Goal: Download file/media

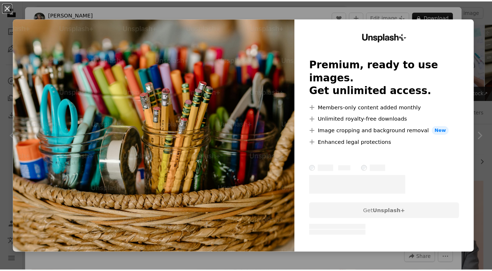
scroll to position [453, 0]
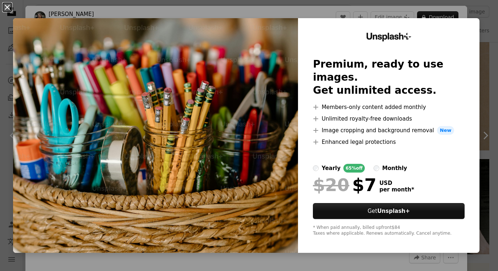
click at [6, 6] on button "An X shape" at bounding box center [7, 7] width 9 height 9
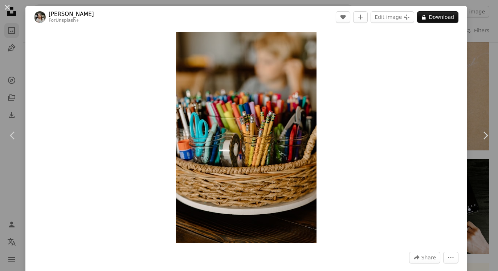
drag, startPoint x: 12, startPoint y: 48, endPoint x: 8, endPoint y: 28, distance: 20.5
click at [12, 48] on div "An X shape Chevron left Chevron right [PERSON_NAME] For Unsplash+ A heart A plu…" at bounding box center [249, 135] width 498 height 271
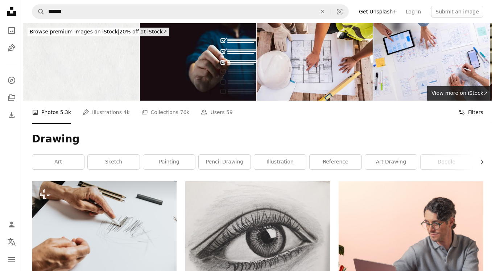
click at [473, 113] on button "Filters Filters" at bounding box center [471, 111] width 25 height 23
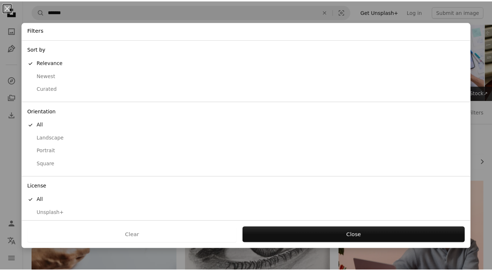
scroll to position [16, 0]
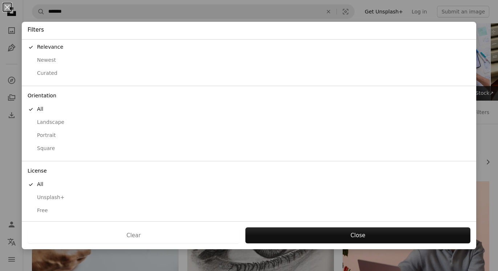
click at [52, 207] on div "Free" at bounding box center [249, 210] width 443 height 7
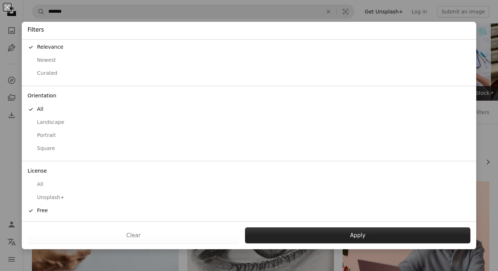
click at [306, 232] on button "Apply" at bounding box center [357, 235] width 225 height 16
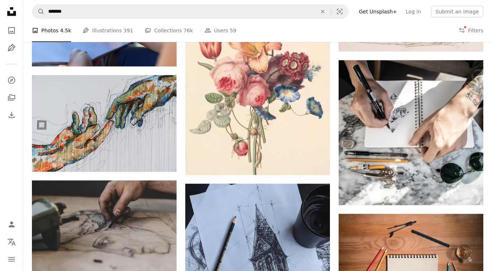
scroll to position [860, 0]
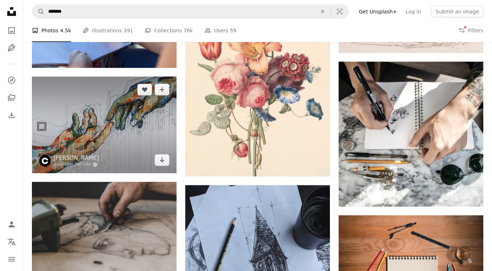
click at [108, 108] on img at bounding box center [104, 125] width 145 height 97
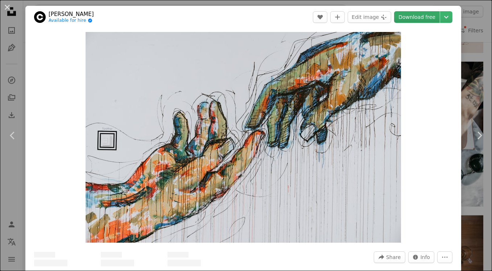
click at [422, 15] on link "Download free" at bounding box center [417, 17] width 46 height 12
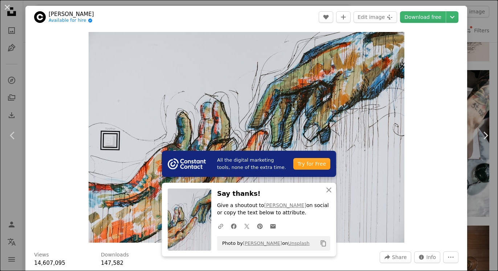
click at [476, 13] on div "An X shape Chevron left Chevron right All the digital marketing tools, none of …" at bounding box center [249, 135] width 498 height 271
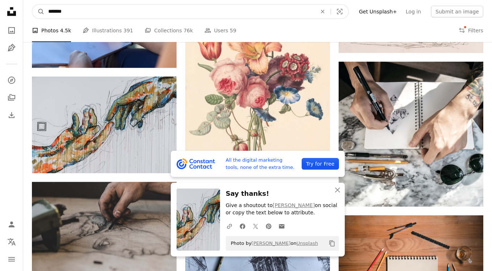
click at [160, 10] on input "*******" at bounding box center [180, 12] width 270 height 14
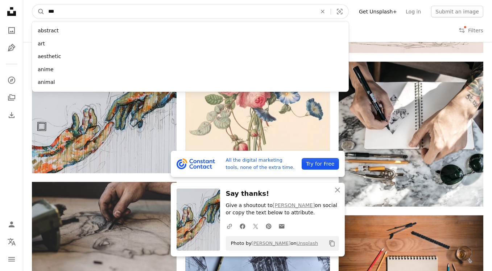
type input "***"
click at [32, 5] on button "A magnifying glass" at bounding box center [38, 12] width 12 height 14
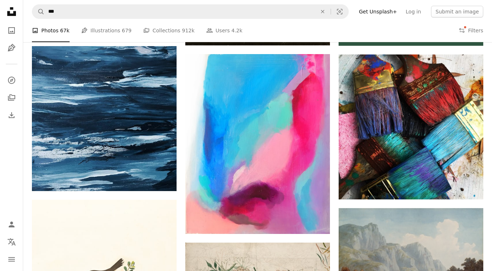
scroll to position [324, 0]
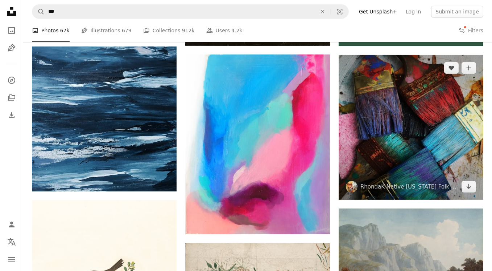
click at [401, 114] on img at bounding box center [411, 127] width 145 height 145
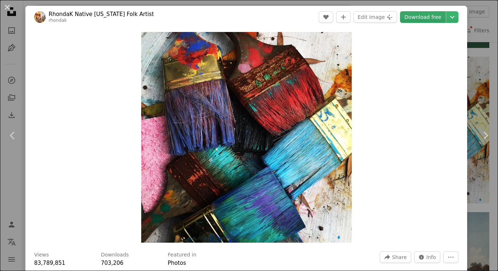
click at [413, 18] on link "Download free" at bounding box center [423, 17] width 46 height 12
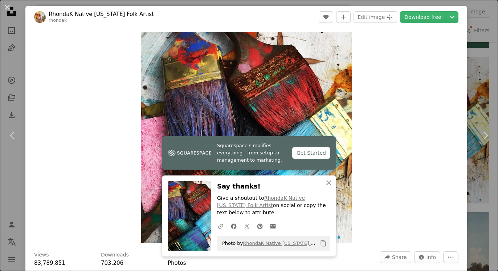
click at [472, 72] on div "An X shape Chevron left Chevron right Squarespace simplifies everything—from se…" at bounding box center [249, 135] width 498 height 271
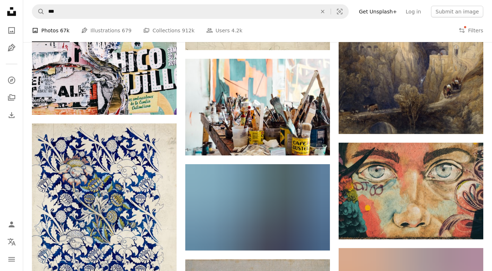
scroll to position [730, 0]
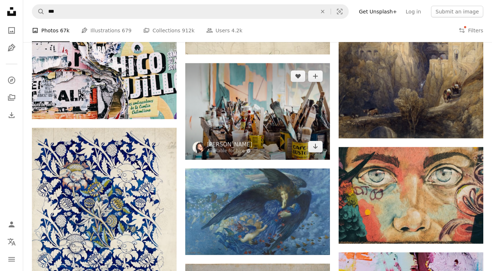
click at [292, 105] on img at bounding box center [257, 111] width 145 height 96
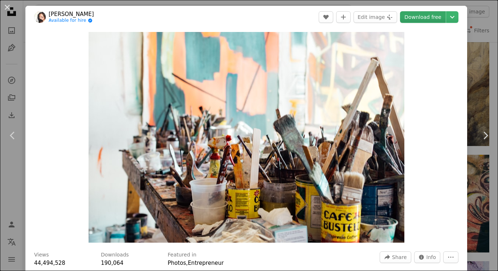
click at [415, 19] on link "Download free" at bounding box center [423, 17] width 46 height 12
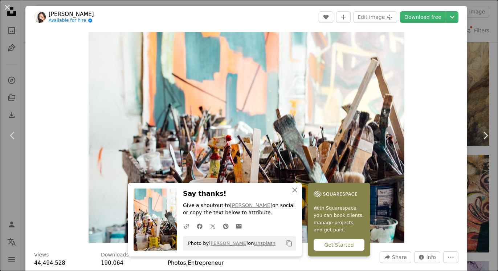
click at [478, 40] on div "An X shape Chevron left Chevron right An X shape Close Say thanks! Give a shout…" at bounding box center [249, 135] width 498 height 271
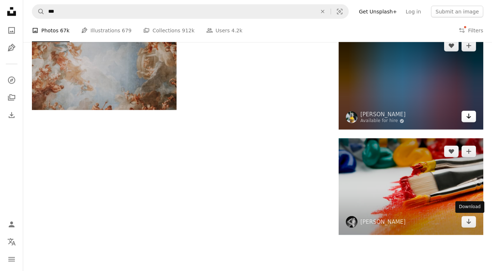
scroll to position [1150, 0]
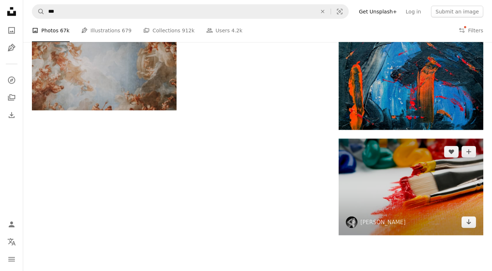
click at [435, 184] on img at bounding box center [411, 187] width 145 height 96
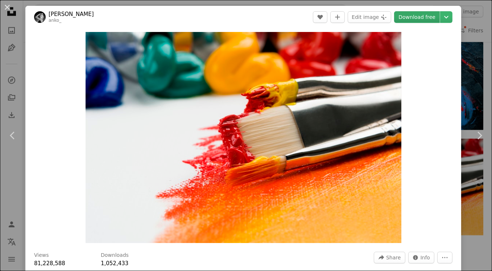
click at [421, 16] on link "Download free" at bounding box center [417, 17] width 46 height 12
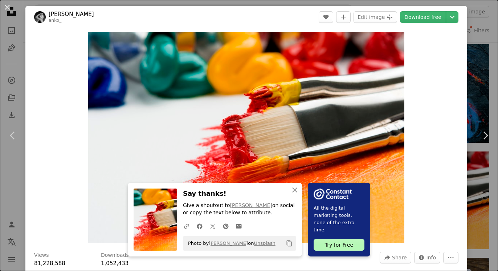
click at [472, 49] on div "An X shape Chevron left Chevron right An X shape Close Say thanks! Give a shout…" at bounding box center [249, 135] width 498 height 271
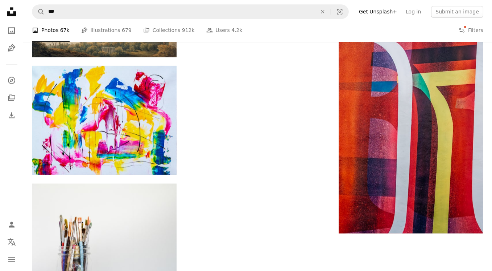
scroll to position [2222, 0]
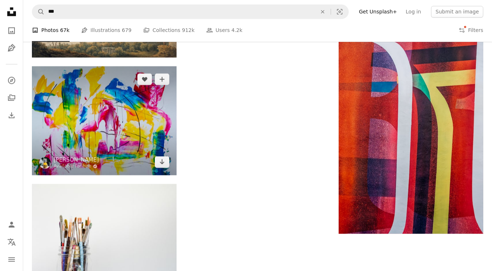
click at [115, 122] on img at bounding box center [104, 120] width 145 height 109
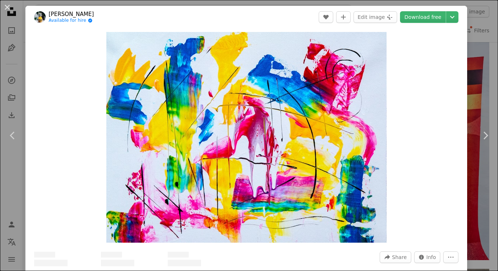
drag, startPoint x: 410, startPoint y: 15, endPoint x: 472, endPoint y: 45, distance: 69.4
click at [410, 15] on link "Download free" at bounding box center [423, 17] width 46 height 12
click at [472, 45] on div "An X shape Chevron left Chevron right [PERSON_NAME] Available for hire A checkm…" at bounding box center [249, 135] width 498 height 271
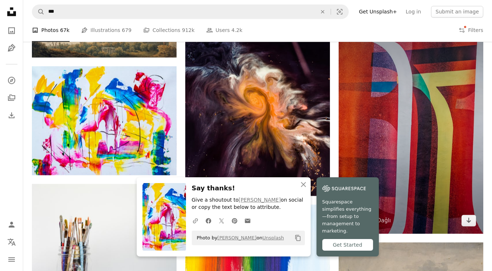
click at [437, 108] on img at bounding box center [411, 124] width 145 height 217
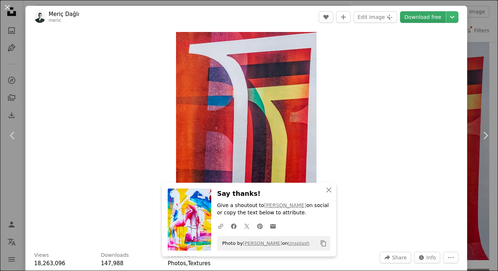
click at [414, 22] on link "Download free" at bounding box center [423, 17] width 46 height 12
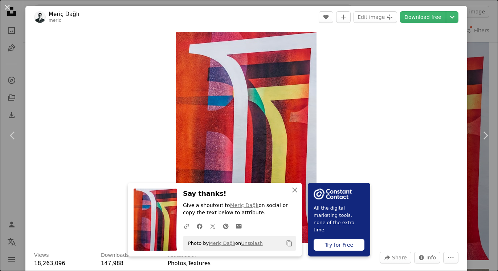
click at [484, 85] on div "An X shape Chevron left Chevron right An X shape Close Say thanks! Give a shout…" at bounding box center [249, 135] width 498 height 271
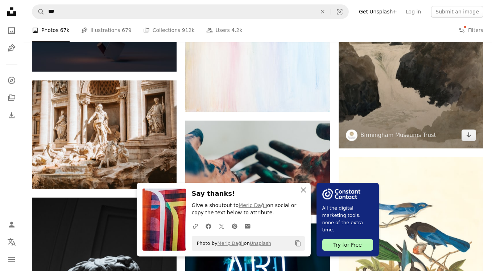
scroll to position [2569, 0]
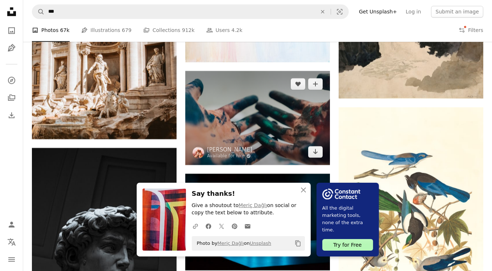
click at [243, 121] on img at bounding box center [257, 118] width 145 height 94
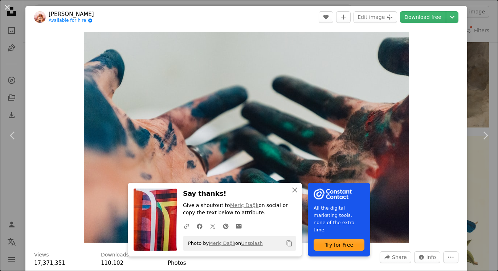
click at [472, 31] on div "An X shape Chevron left Chevron right An X shape Close Say thanks! Give a shout…" at bounding box center [249, 135] width 498 height 271
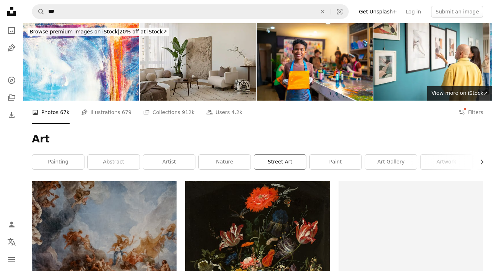
click at [271, 165] on link "street art" at bounding box center [280, 162] width 52 height 15
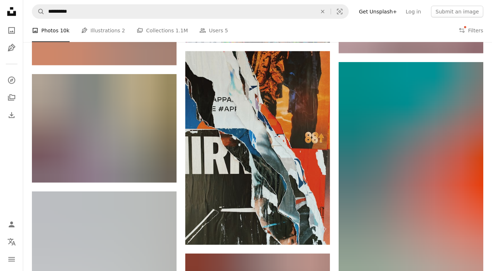
scroll to position [963, 0]
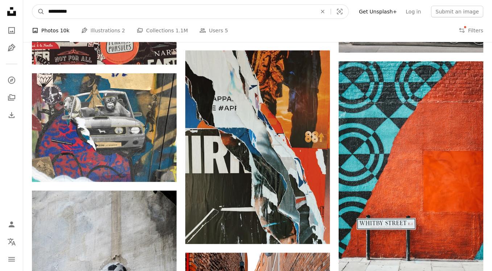
click at [111, 13] on input "**********" at bounding box center [180, 12] width 270 height 14
type input "*******"
click button "A magnifying glass" at bounding box center [38, 12] width 12 height 14
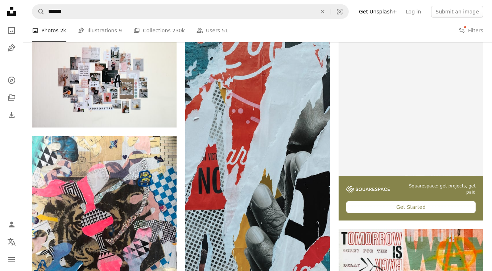
scroll to position [67, 0]
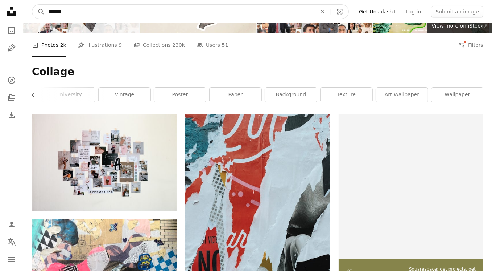
click at [137, 12] on input "*******" at bounding box center [180, 12] width 270 height 14
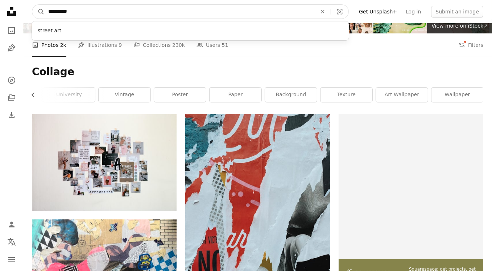
type input "**********"
click at [32, 5] on button "A magnifying glass" at bounding box center [38, 12] width 12 height 14
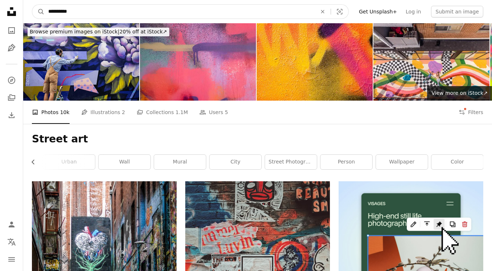
click at [137, 12] on input "**********" at bounding box center [180, 12] width 270 height 14
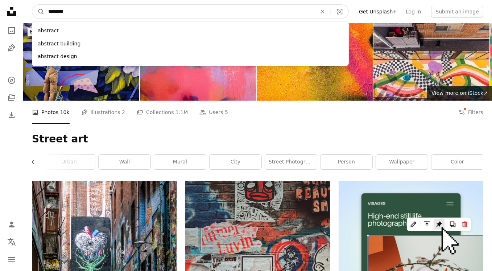
type input "********"
click at [32, 5] on button "A magnifying glass" at bounding box center [38, 12] width 12 height 14
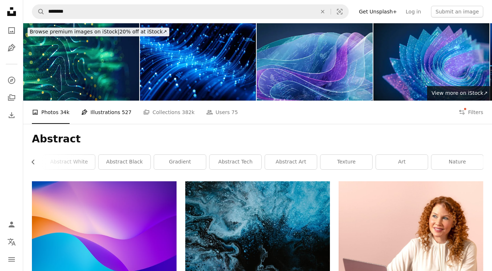
click at [96, 113] on link "Pen Tool Illustrations 527" at bounding box center [106, 111] width 50 height 23
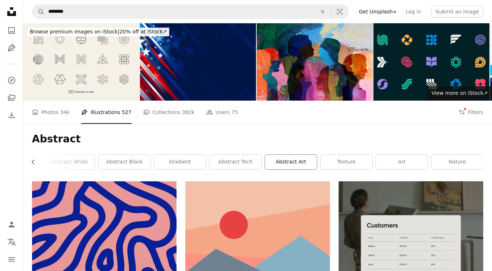
click at [289, 161] on link "abstract art" at bounding box center [291, 162] width 52 height 15
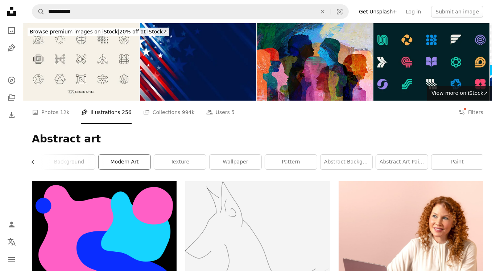
click at [127, 156] on link "modern art" at bounding box center [125, 162] width 52 height 15
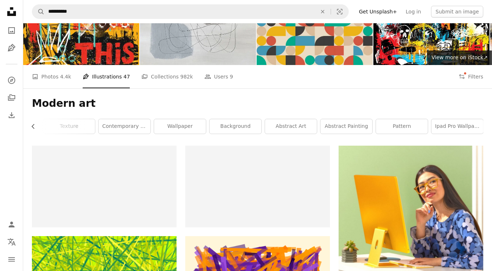
scroll to position [35, 0]
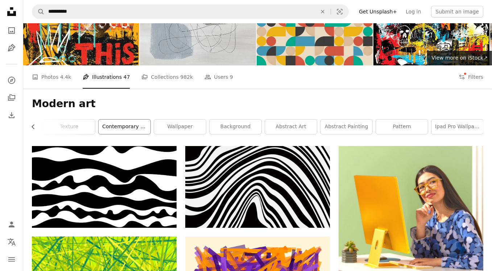
click at [129, 126] on link "contemporary art" at bounding box center [125, 126] width 52 height 15
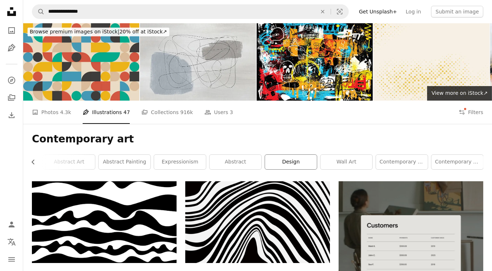
click at [301, 162] on link "design" at bounding box center [291, 162] width 52 height 15
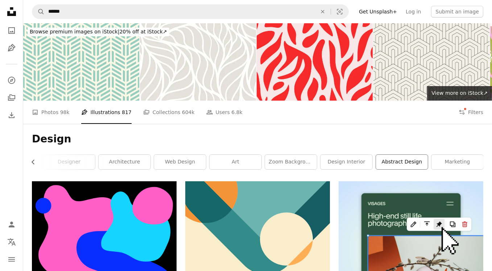
click at [393, 165] on link "abstract design" at bounding box center [402, 162] width 52 height 15
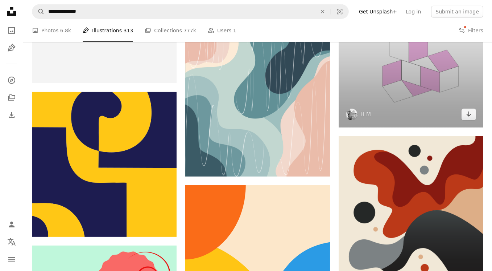
scroll to position [438, 0]
